Goal: Information Seeking & Learning: Learn about a topic

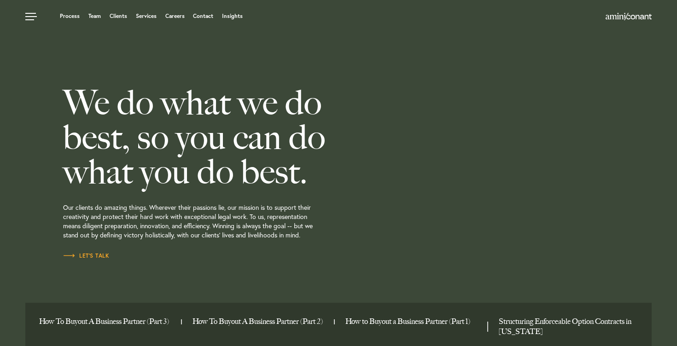
click at [98, 10] on div "Process Team Clients Services Careers Contact Insights" at bounding box center [338, 16] width 677 height 32
click at [97, 13] on link "Team" at bounding box center [94, 16] width 12 height 6
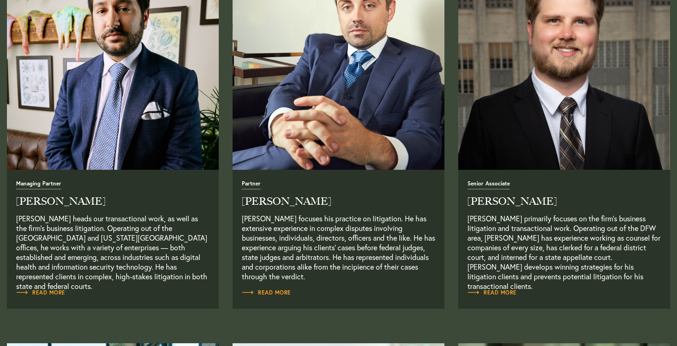
scroll to position [409, 0]
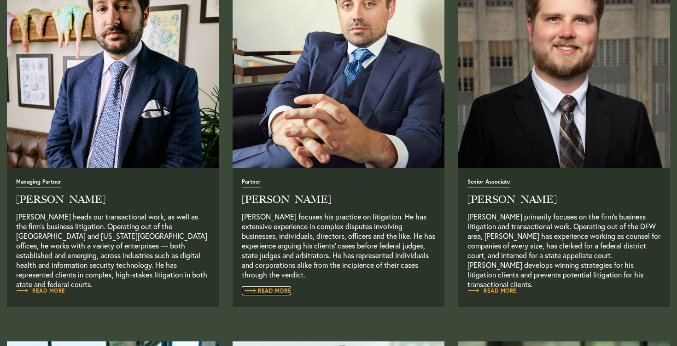
click at [278, 290] on span "Read More" at bounding box center [266, 291] width 49 height 6
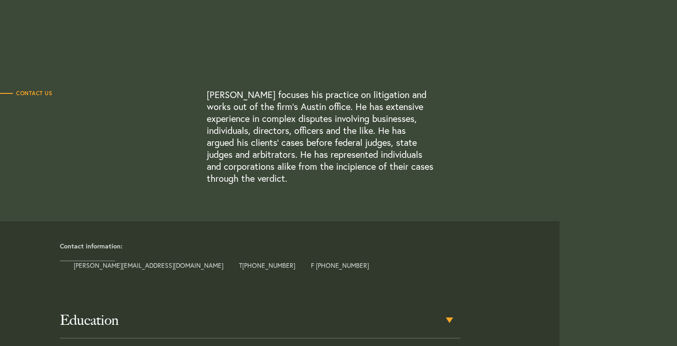
scroll to position [216, 0]
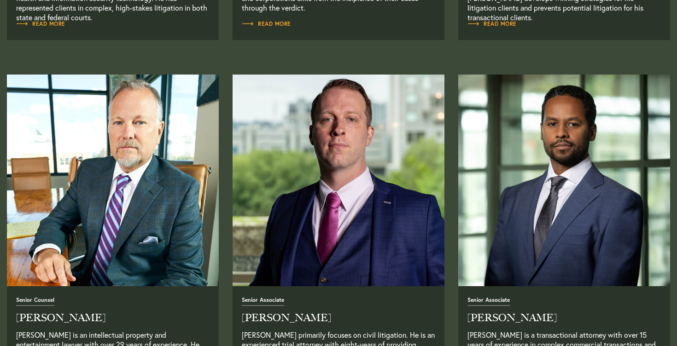
scroll to position [702, 0]
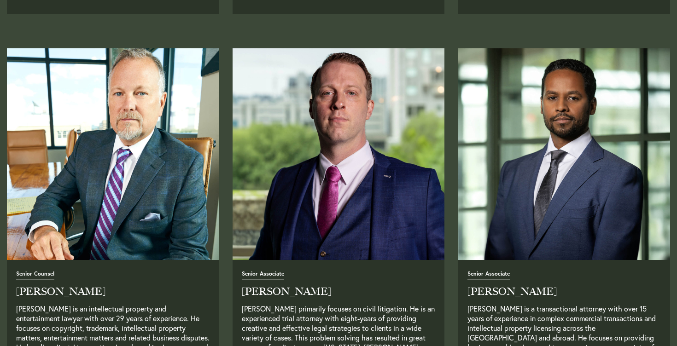
click at [135, 243] on img "Read Full Bio" at bounding box center [113, 154] width 223 height 223
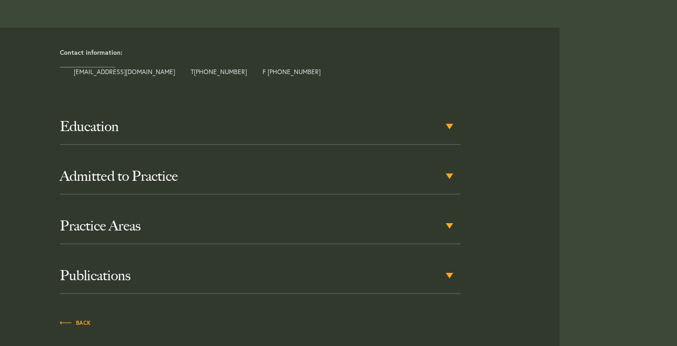
scroll to position [423, 0]
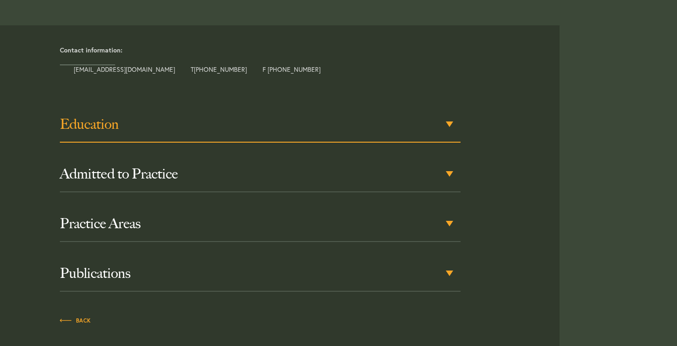
click at [445, 127] on h3 "Education" at bounding box center [260, 124] width 401 height 17
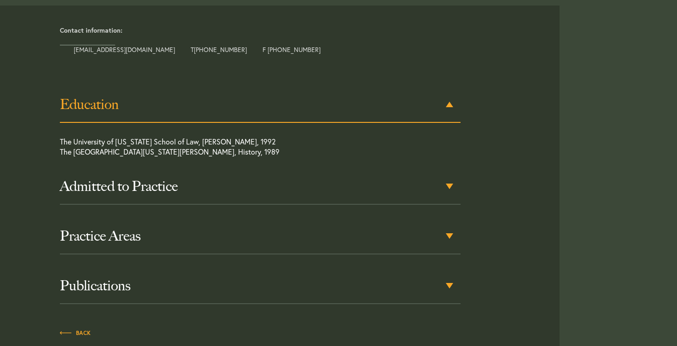
scroll to position [444, 0]
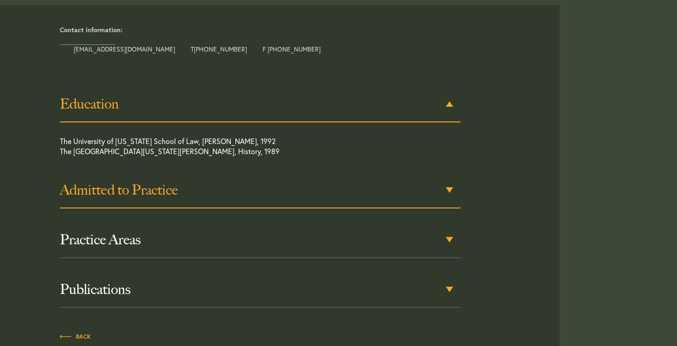
click at [446, 191] on div "Admitted to Practice" at bounding box center [260, 191] width 401 height 36
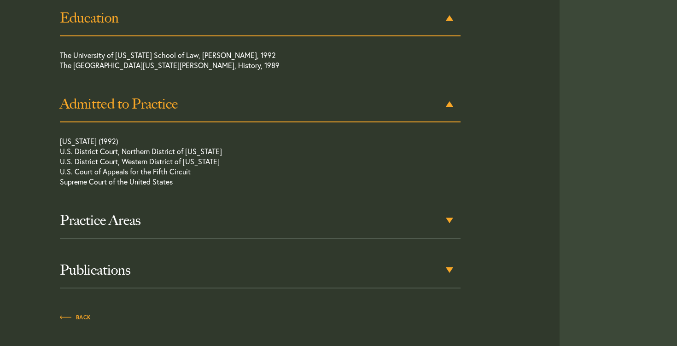
scroll to position [532, 0]
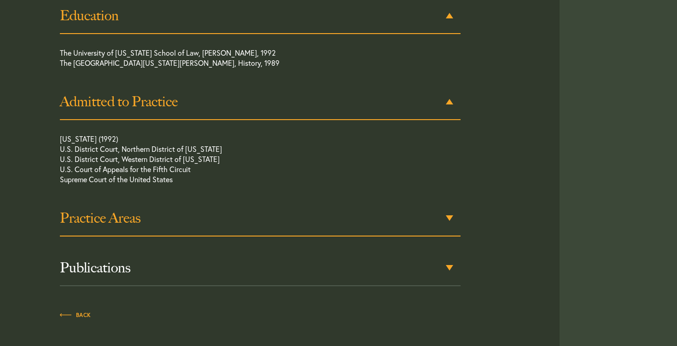
click at [446, 214] on h3 "Practice Areas" at bounding box center [260, 218] width 401 height 17
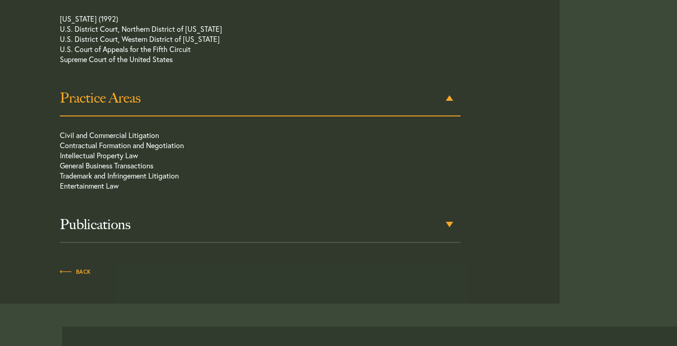
scroll to position [656, 0]
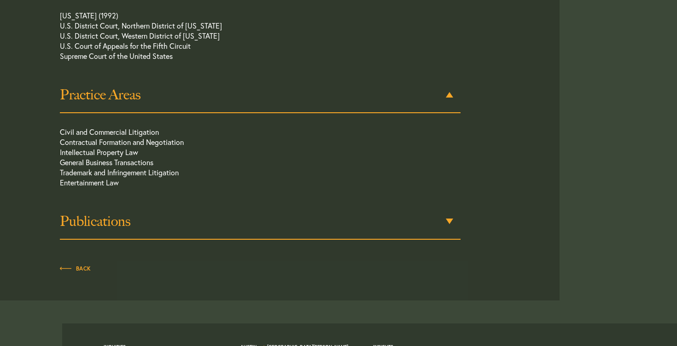
click at [450, 227] on h3 "Publications" at bounding box center [260, 221] width 401 height 17
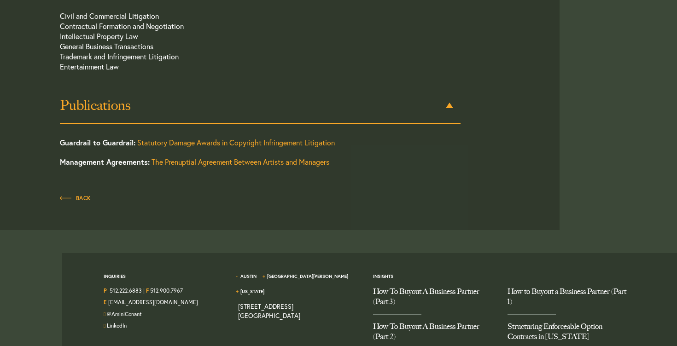
scroll to position [773, 0]
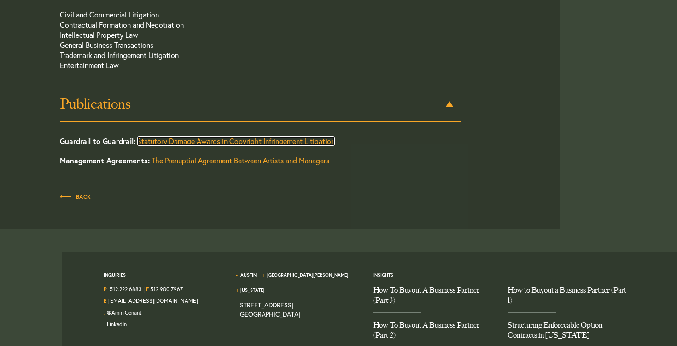
click at [308, 142] on link "Statutory Damage Awards in Copyright Infringement Litigation" at bounding box center [236, 141] width 198 height 10
click at [235, 164] on link "The Prenuptial Agreement Between Artists and Managers" at bounding box center [241, 161] width 178 height 10
click at [81, 195] on span "Back" at bounding box center [75, 197] width 31 height 6
